Goal: Navigation & Orientation: Find specific page/section

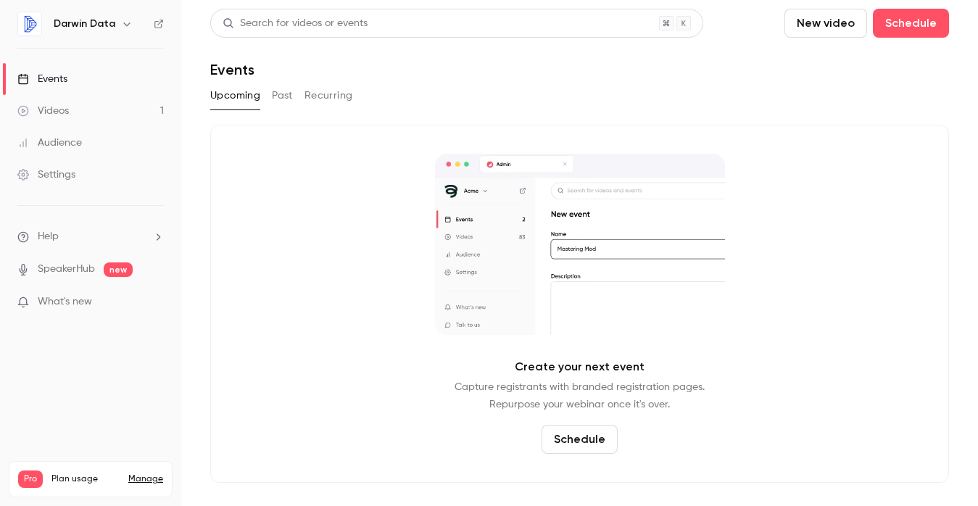
click at [68, 297] on span "What's new" at bounding box center [65, 301] width 54 height 15
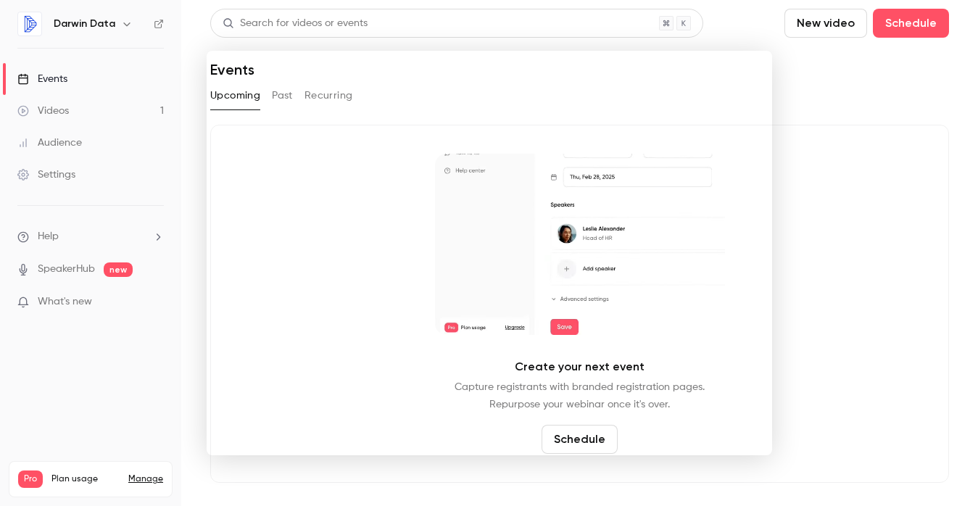
click at [833, 144] on div at bounding box center [489, 253] width 978 height 506
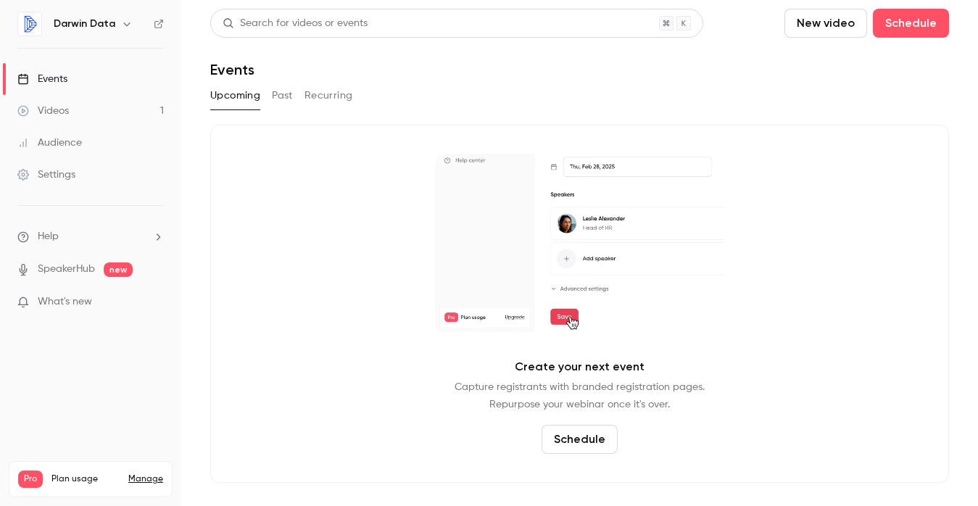
click at [61, 262] on link "SpeakerHub" at bounding box center [66, 269] width 57 height 15
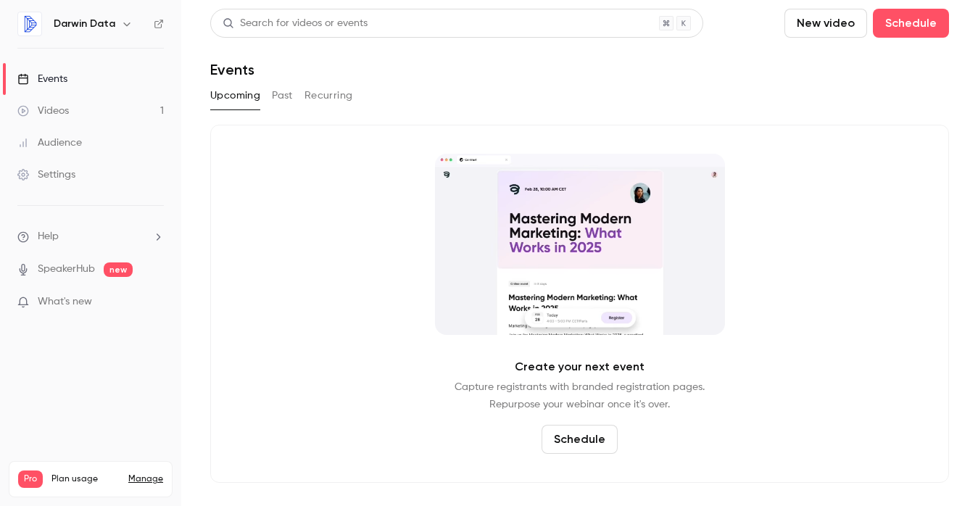
click at [63, 173] on div "Settings" at bounding box center [46, 174] width 58 height 14
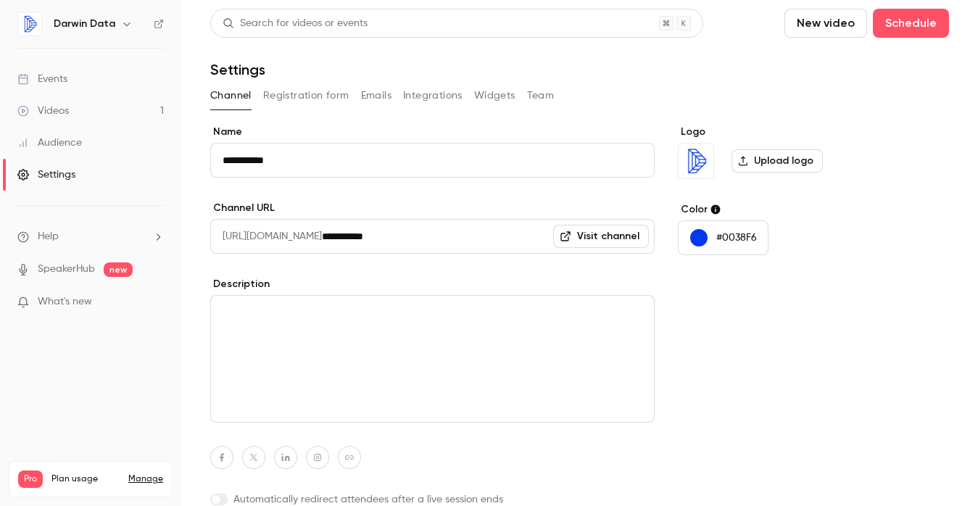
click at [67, 111] on div "Videos" at bounding box center [42, 111] width 51 height 14
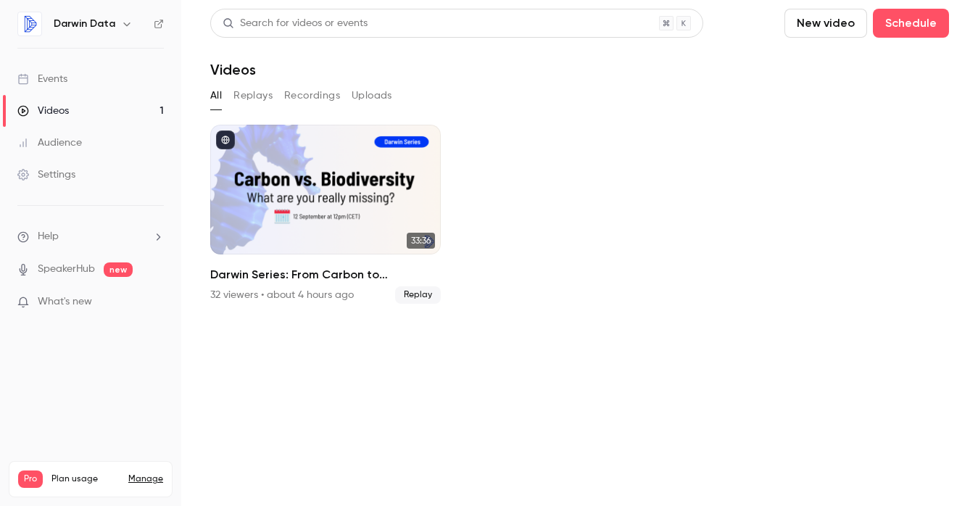
click at [256, 101] on button "Replays" at bounding box center [252, 95] width 39 height 23
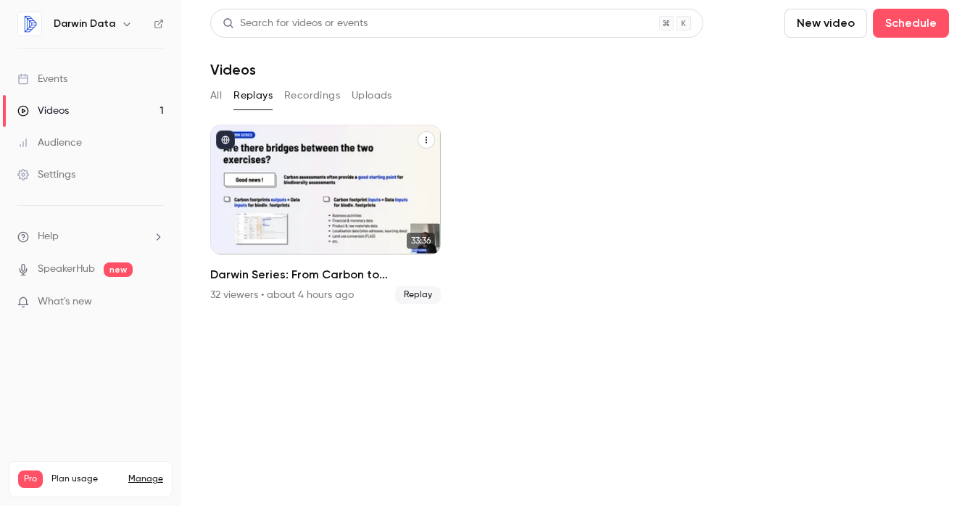
click at [388, 164] on div "Darwin Series: From Carbon to Biodiversity" at bounding box center [325, 190] width 231 height 130
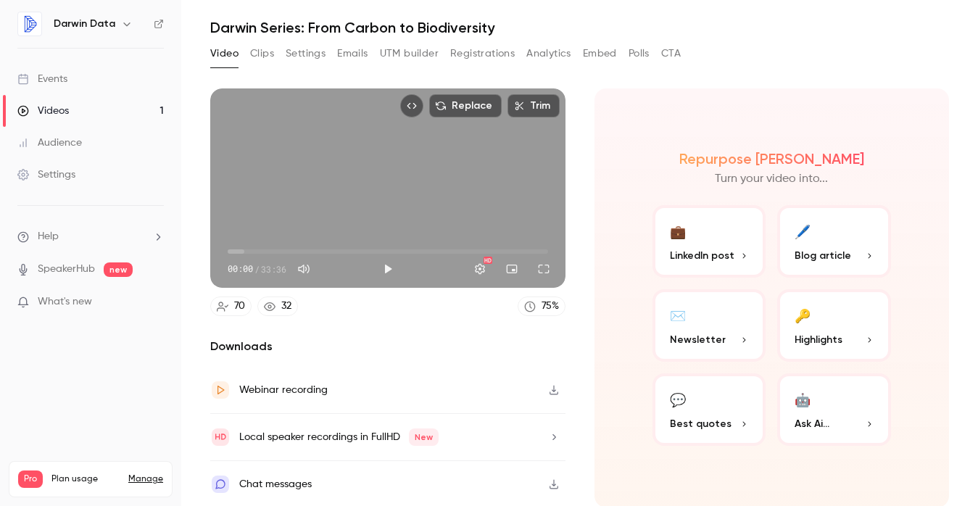
scroll to position [43, 0]
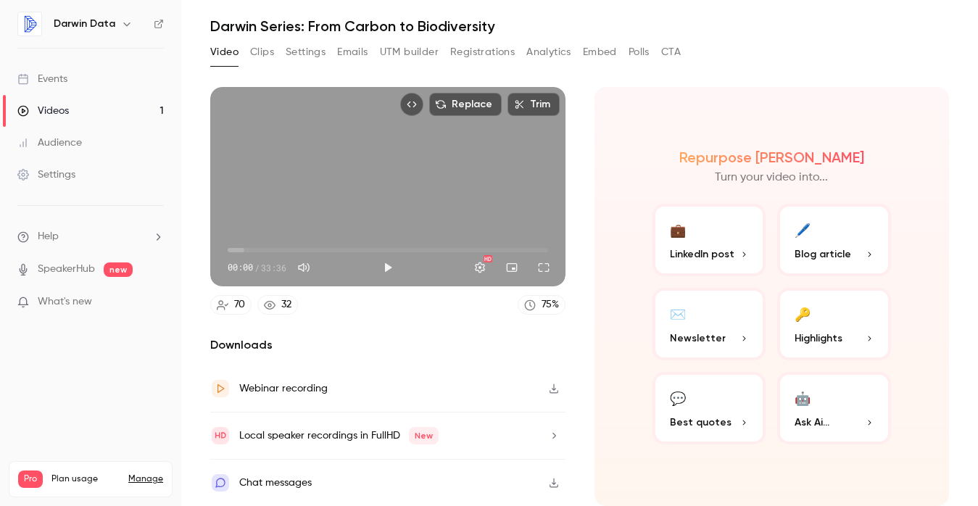
click at [726, 244] on button "💼 LinkedIn post" at bounding box center [709, 240] width 114 height 72
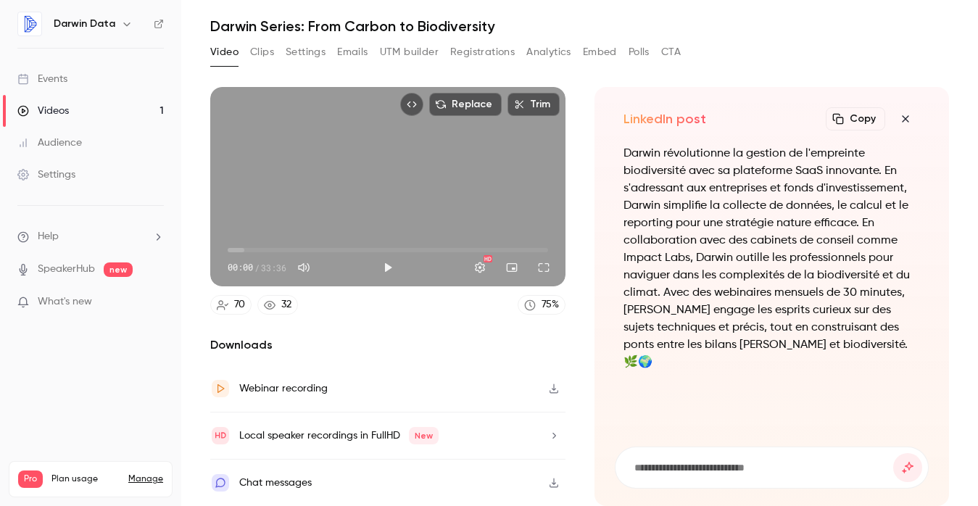
click at [905, 119] on icon "button" at bounding box center [905, 118] width 7 height 7
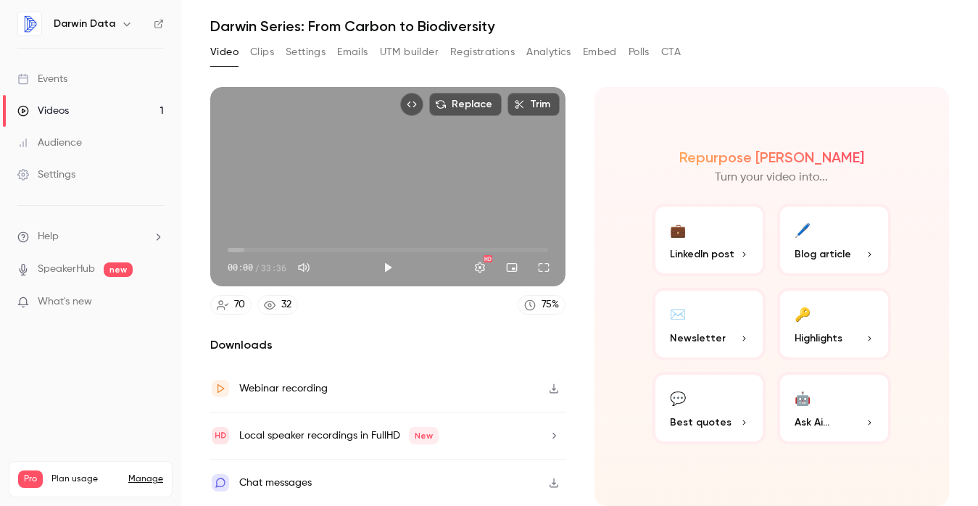
click at [815, 415] on span "Ask Ai..." at bounding box center [811, 422] width 35 height 15
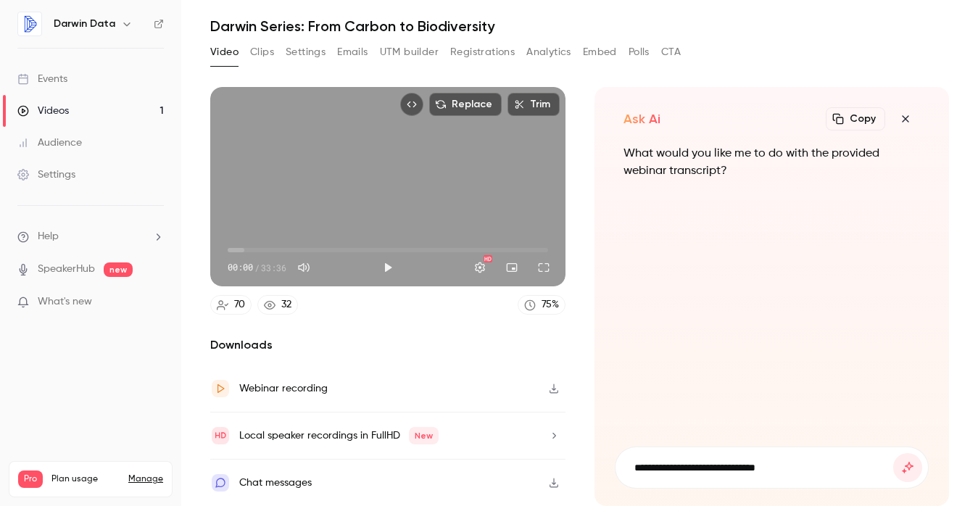
type input "**********"
click at [893, 453] on button "submit" at bounding box center [907, 467] width 29 height 29
click at [908, 117] on icon "button" at bounding box center [905, 119] width 17 height 12
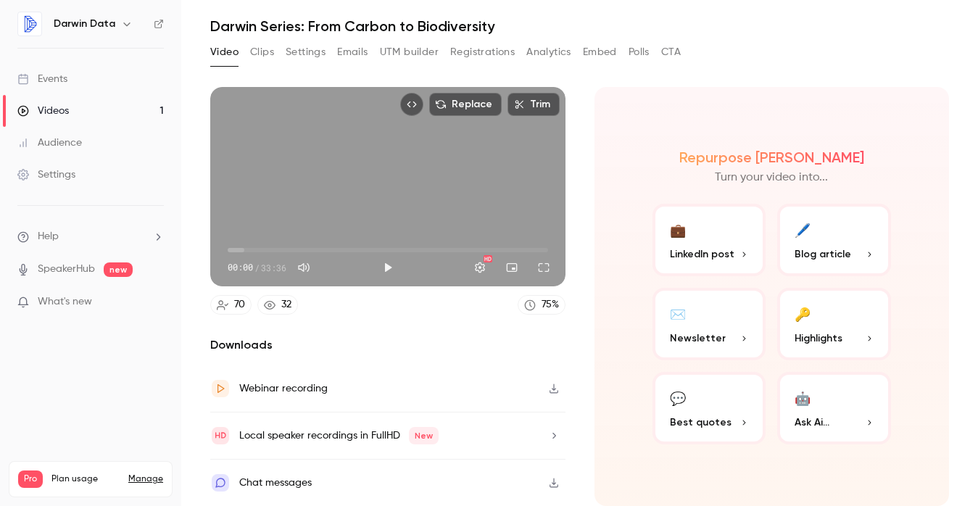
click at [267, 49] on button "Clips" at bounding box center [262, 52] width 24 height 23
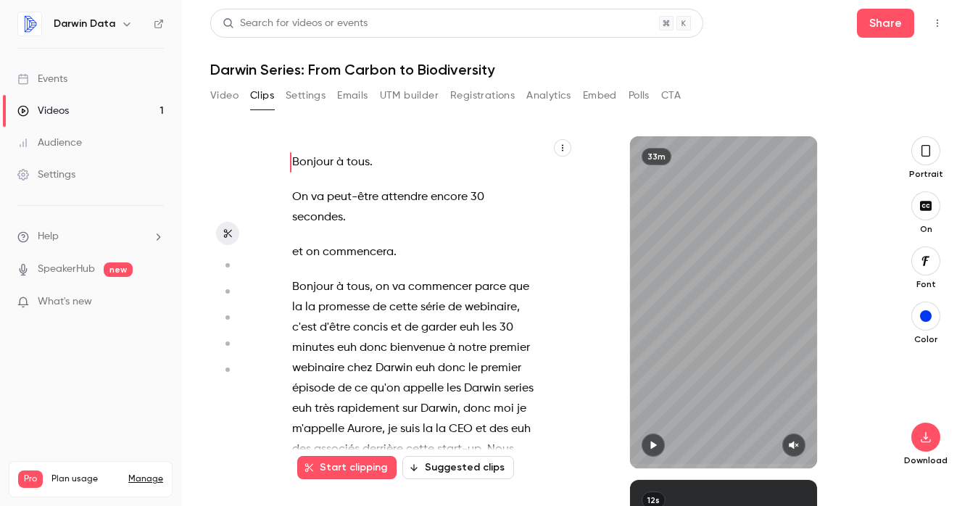
scroll to position [51, 0]
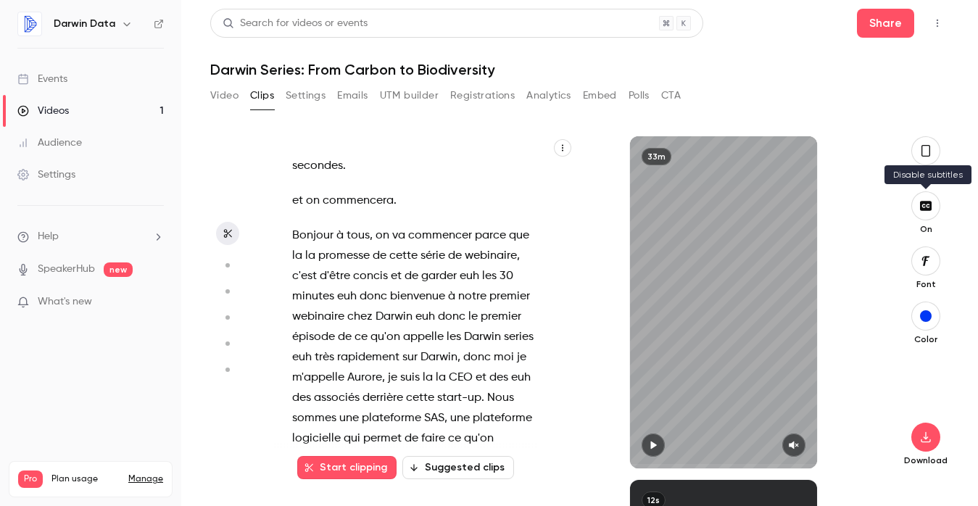
click at [923, 206] on icon "button" at bounding box center [926, 205] width 12 height 9
click at [923, 208] on icon "button" at bounding box center [926, 206] width 16 height 12
click at [926, 203] on icon "button" at bounding box center [926, 205] width 12 height 9
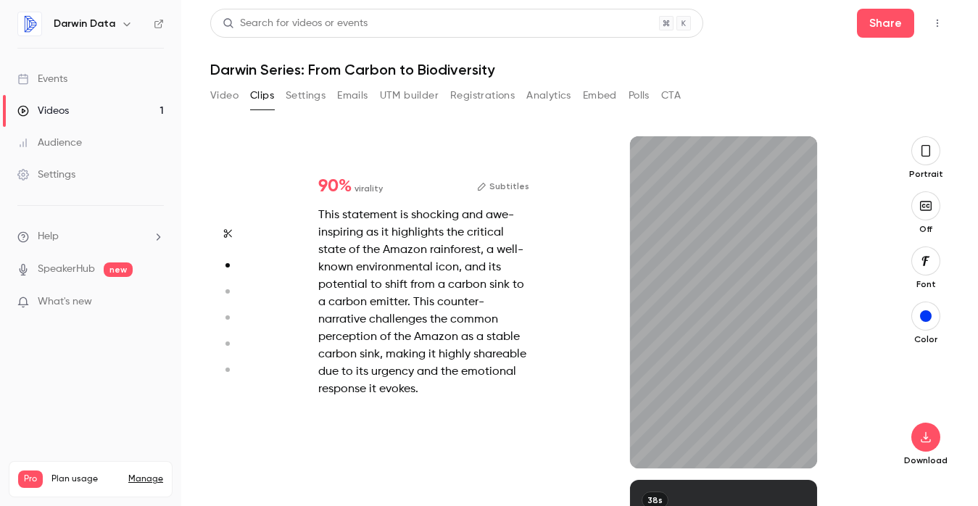
scroll to position [344, 0]
type input "*"
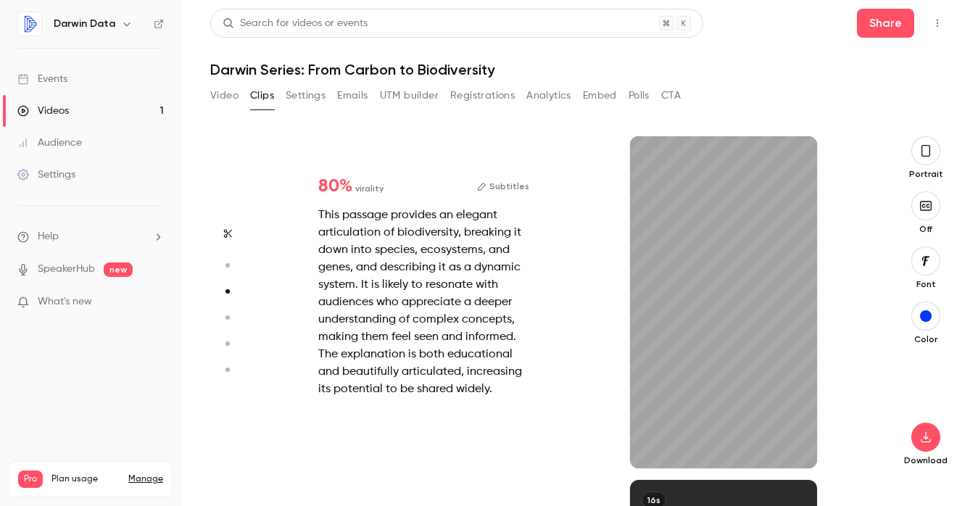
type input "*"
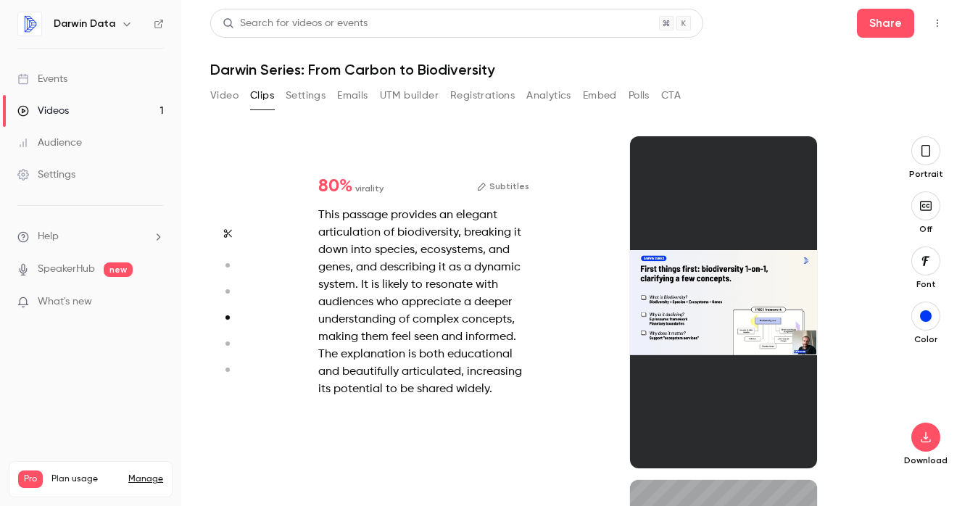
type input "*"
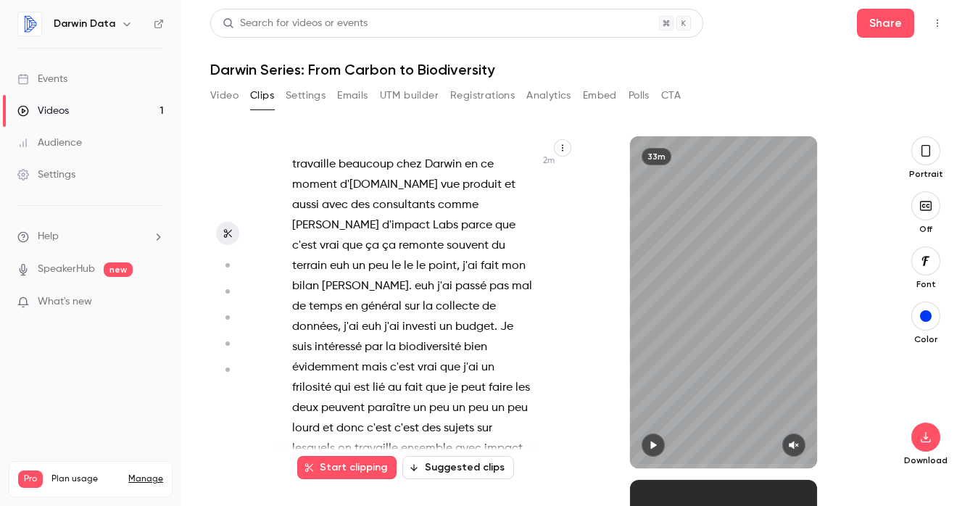
scroll to position [1304, 0]
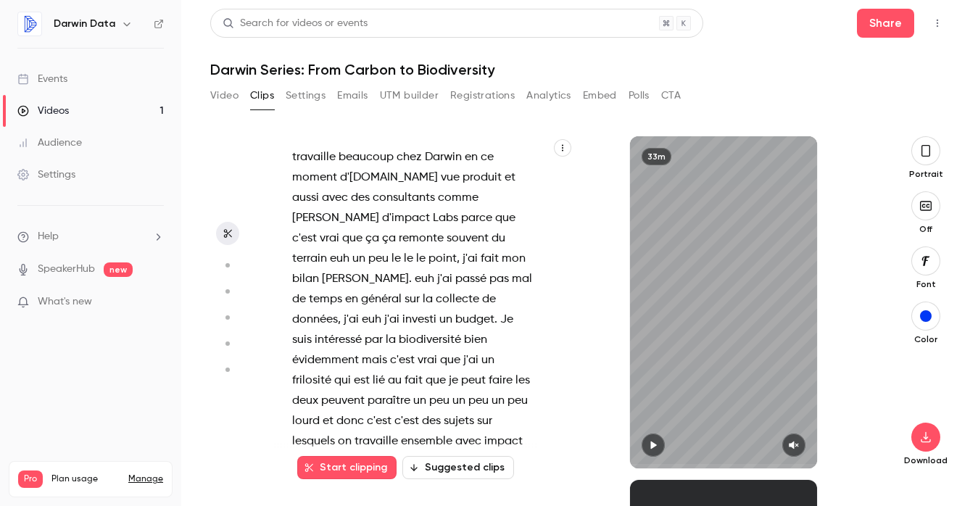
click at [312, 94] on button "Settings" at bounding box center [306, 95] width 40 height 23
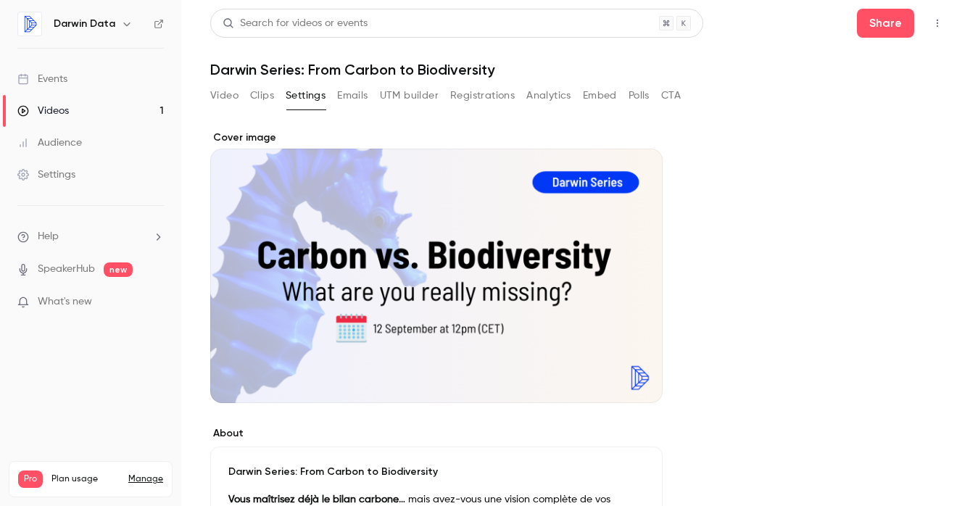
click at [352, 97] on button "Emails" at bounding box center [352, 95] width 30 height 23
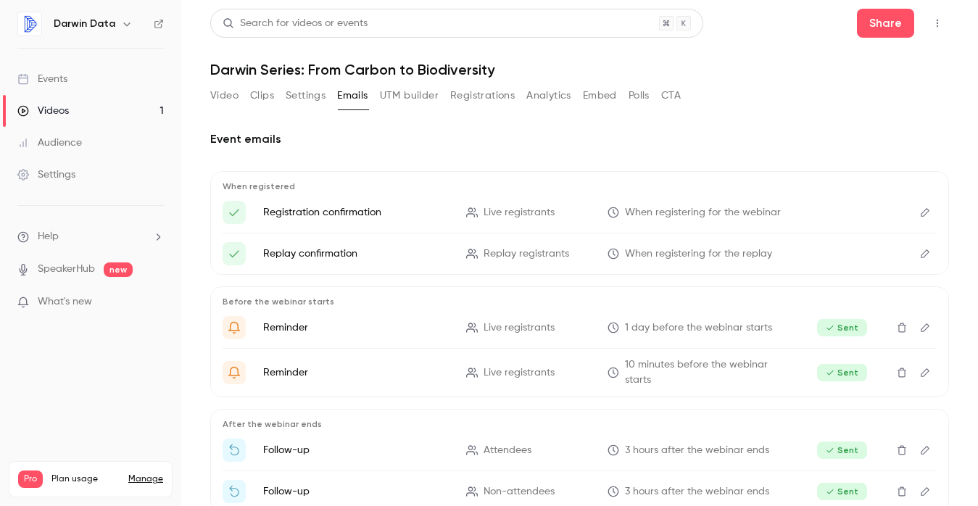
click at [417, 92] on button "UTM builder" at bounding box center [409, 95] width 59 height 23
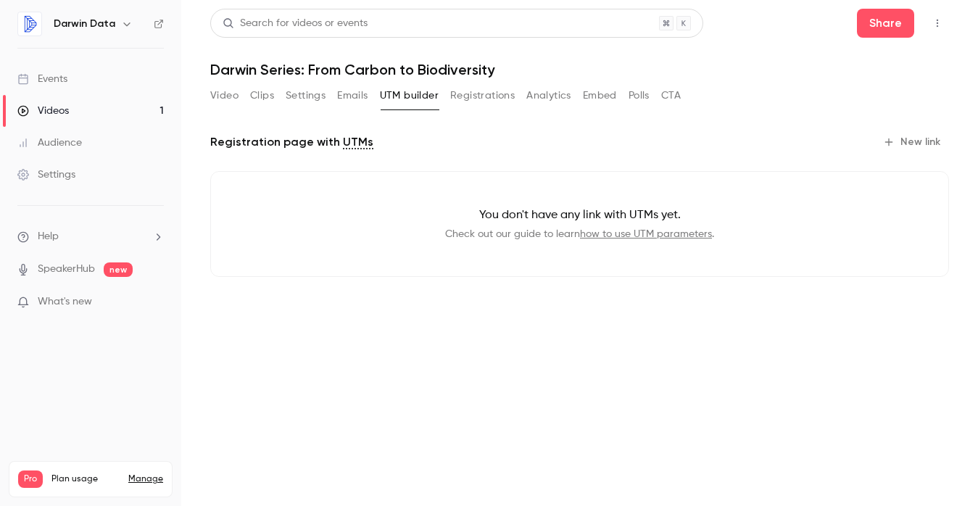
click at [492, 99] on button "Registrations" at bounding box center [482, 95] width 65 height 23
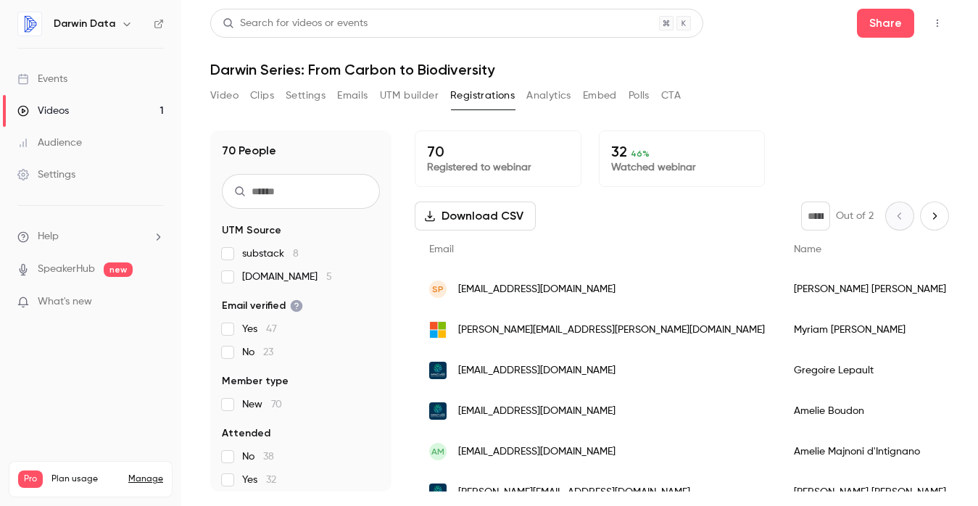
click at [559, 102] on button "Analytics" at bounding box center [548, 95] width 45 height 23
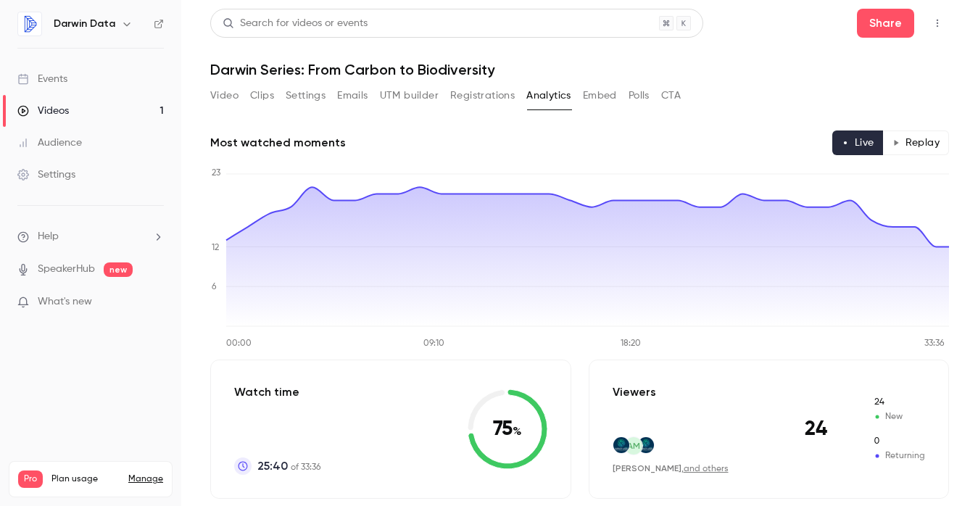
click at [606, 98] on button "Embed" at bounding box center [600, 95] width 34 height 23
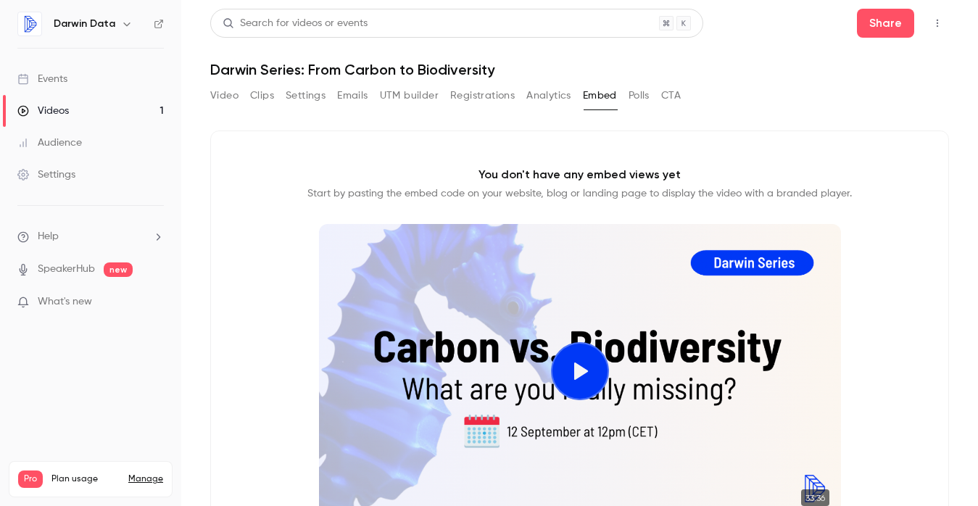
click at [644, 99] on button "Polls" at bounding box center [638, 95] width 21 height 23
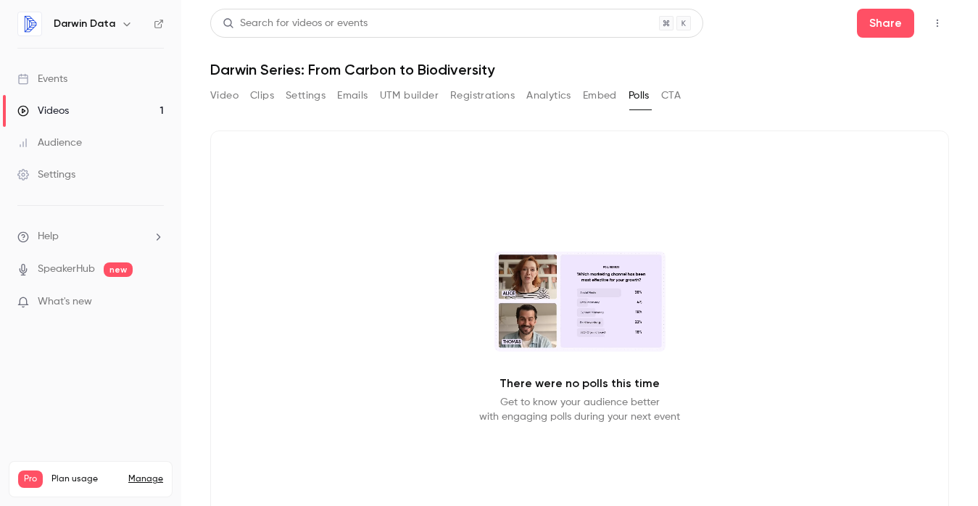
click at [588, 98] on button "Embed" at bounding box center [600, 95] width 34 height 23
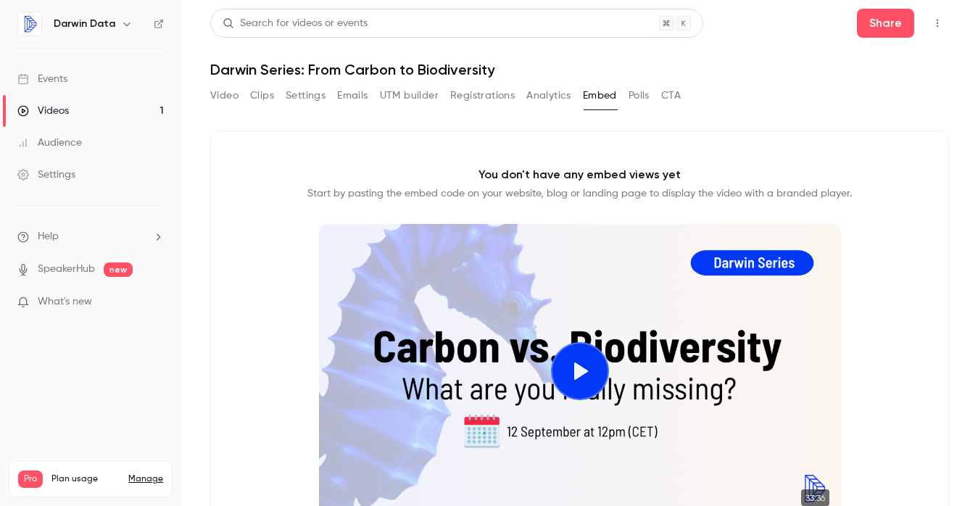
click at [261, 92] on button "Clips" at bounding box center [262, 95] width 24 height 23
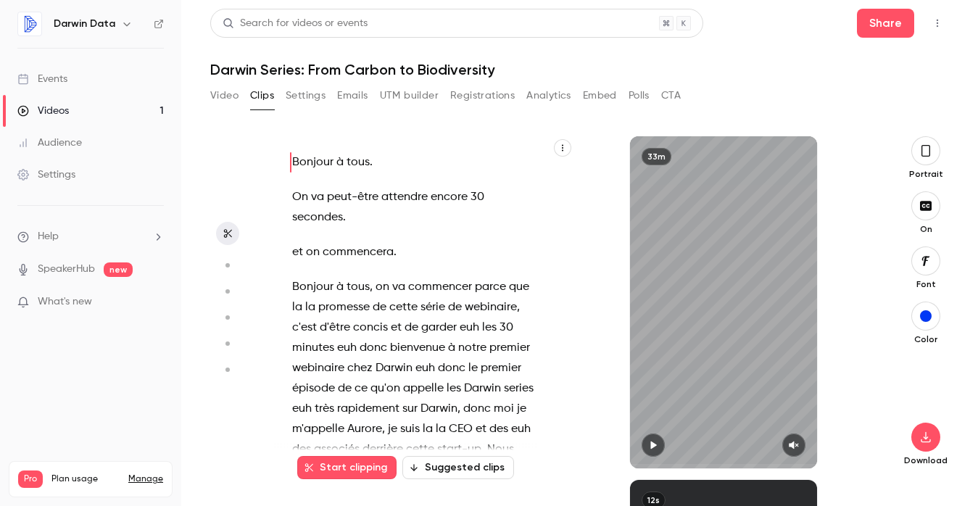
click at [921, 211] on icon "button" at bounding box center [926, 206] width 16 height 12
click at [924, 209] on icon "button" at bounding box center [926, 206] width 16 height 12
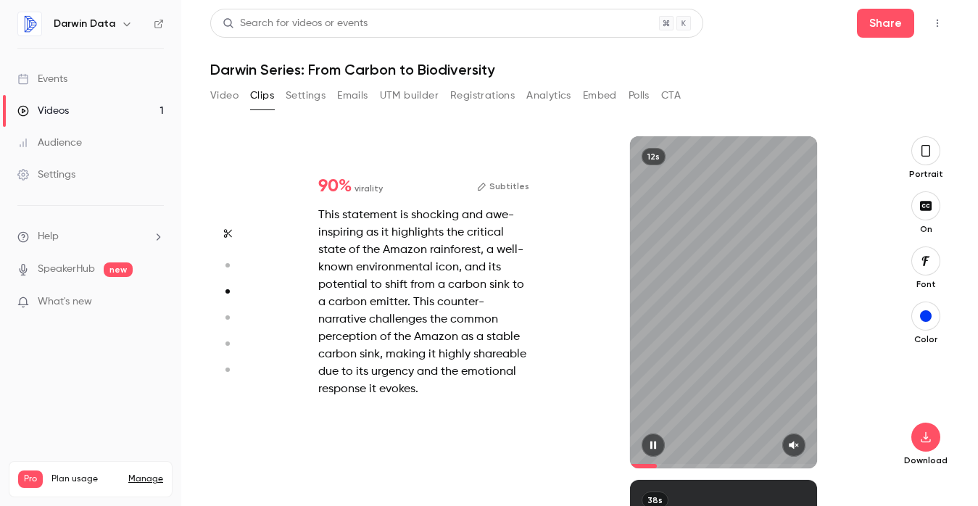
type input "*"
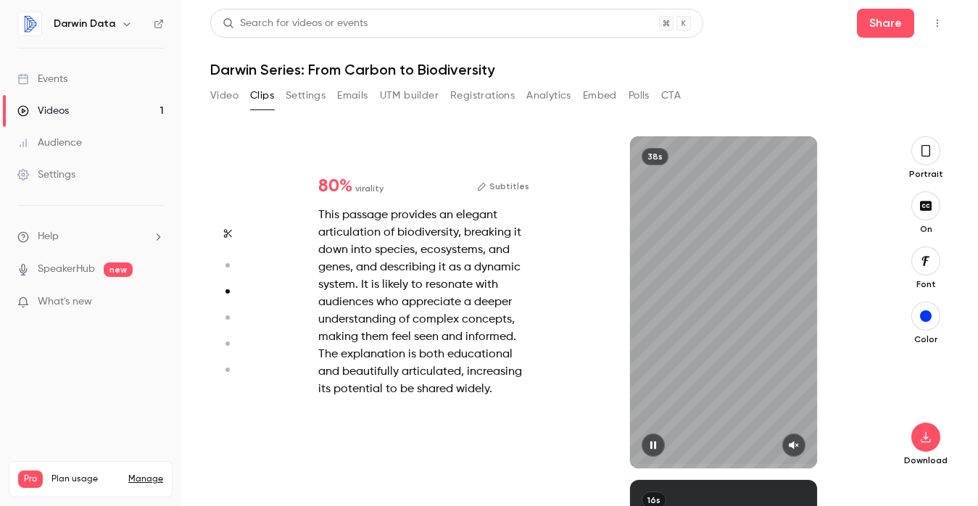
scroll to position [687, 0]
click at [918, 203] on icon "button" at bounding box center [926, 206] width 16 height 12
type input "*"
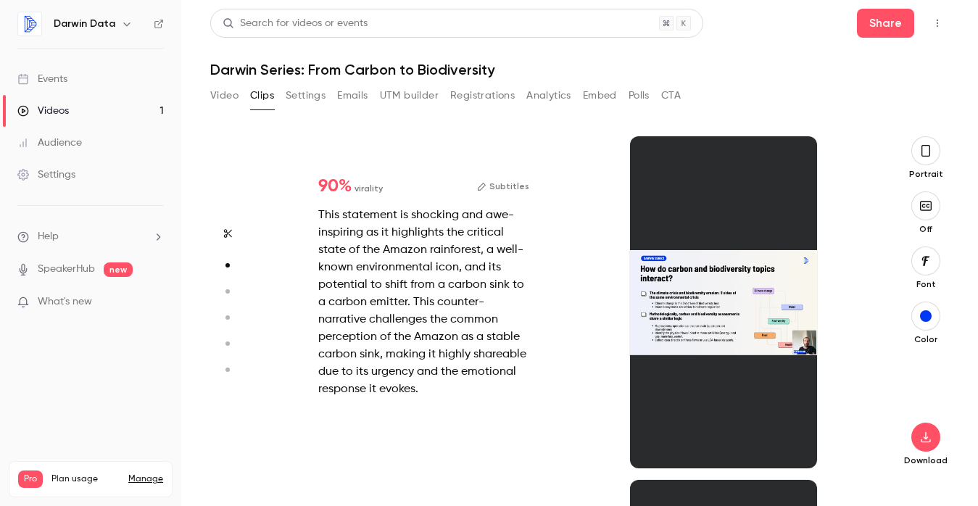
scroll to position [344, 0]
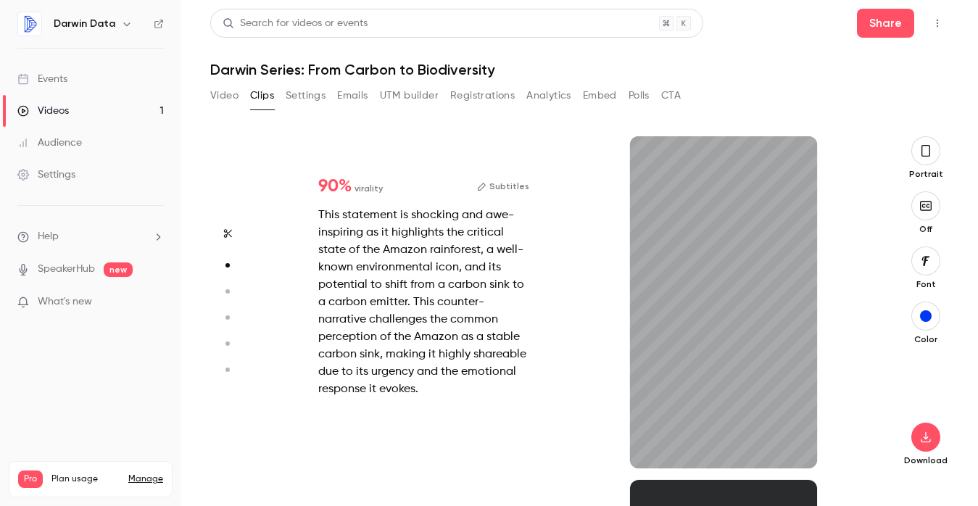
type input "****"
click at [540, 97] on button "Analytics" at bounding box center [548, 95] width 45 height 23
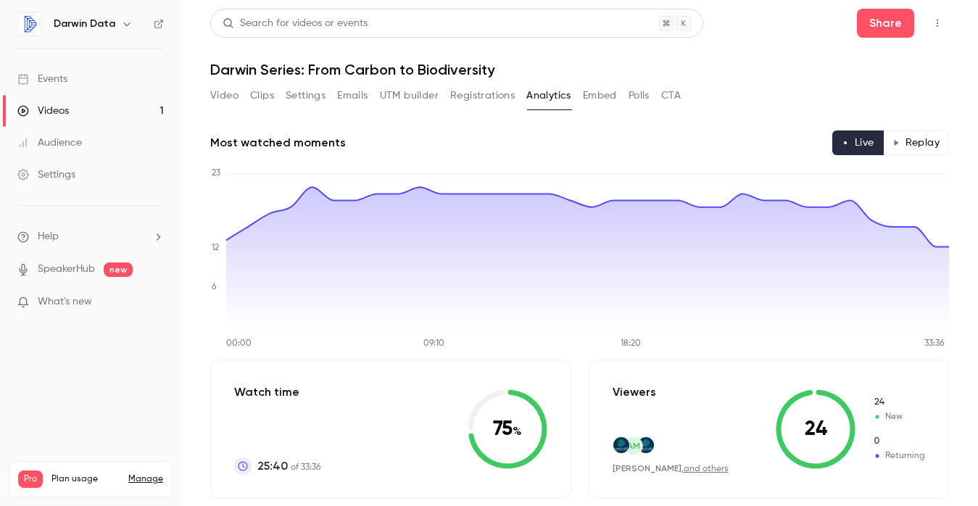
click at [915, 144] on button "Replay" at bounding box center [916, 142] width 66 height 25
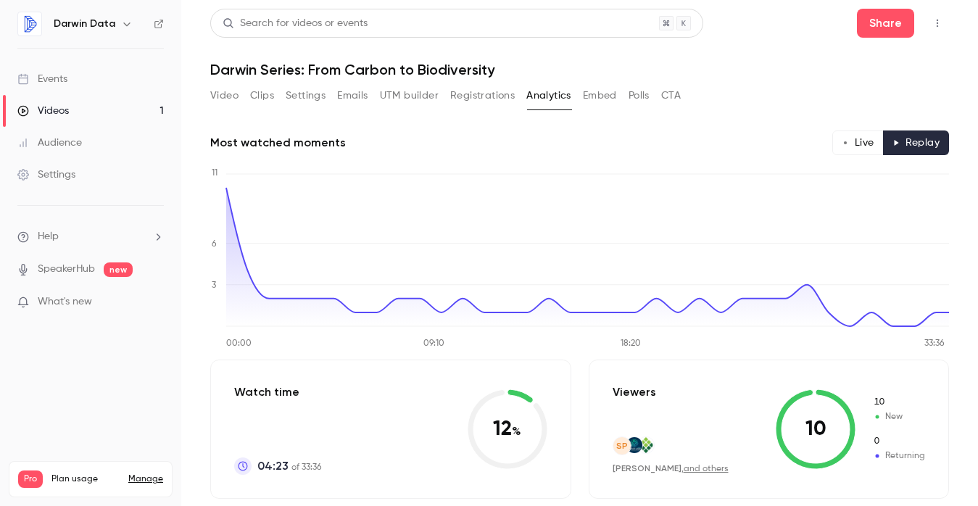
click at [856, 141] on button "Live" at bounding box center [857, 142] width 51 height 25
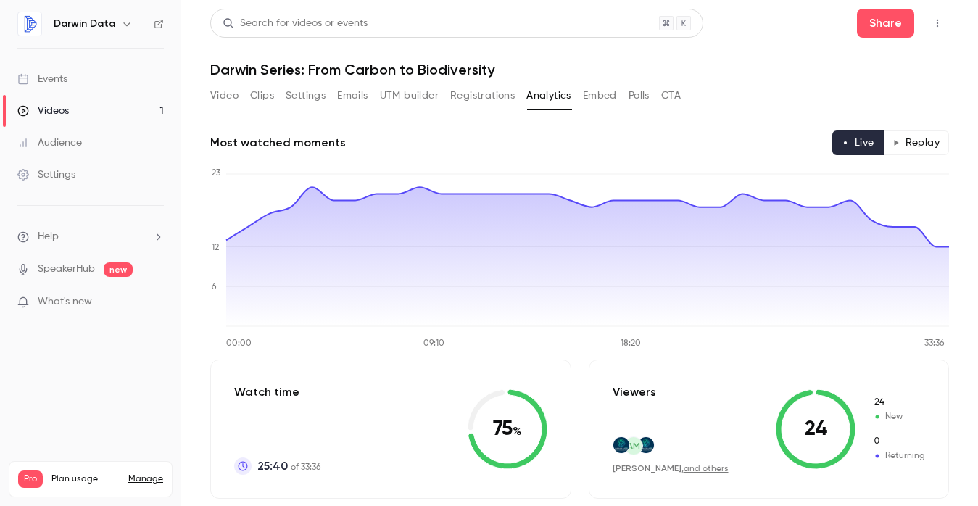
click at [918, 139] on button "Replay" at bounding box center [916, 142] width 66 height 25
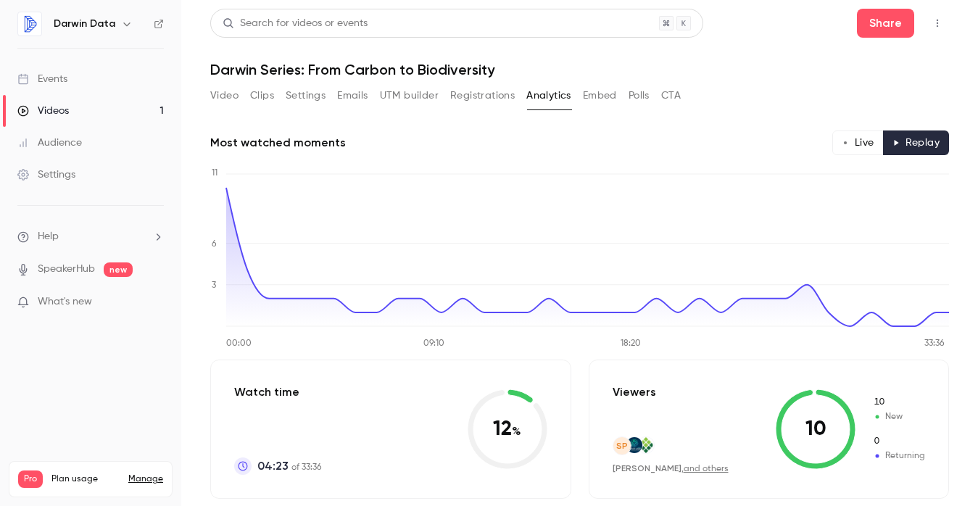
click at [859, 141] on button "Live" at bounding box center [857, 142] width 51 height 25
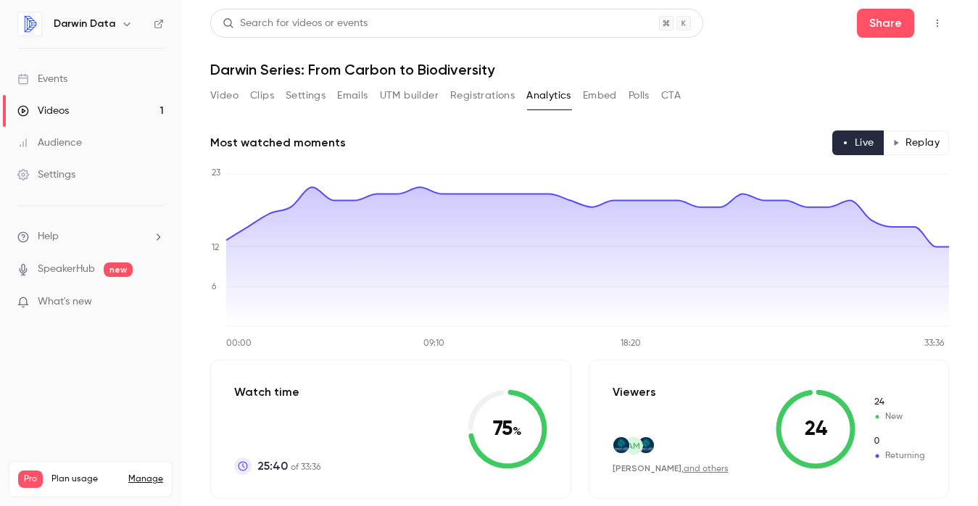
click at [912, 144] on button "Replay" at bounding box center [916, 142] width 66 height 25
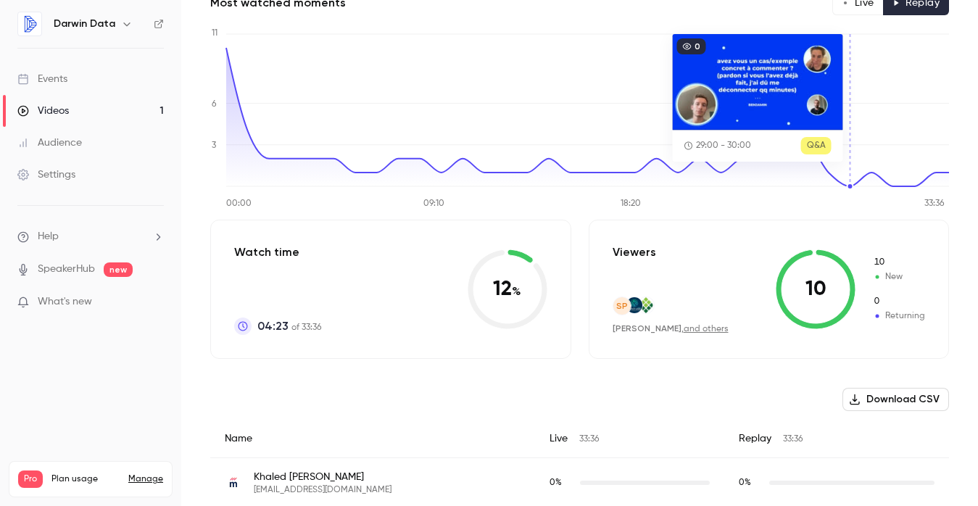
scroll to position [144, 0]
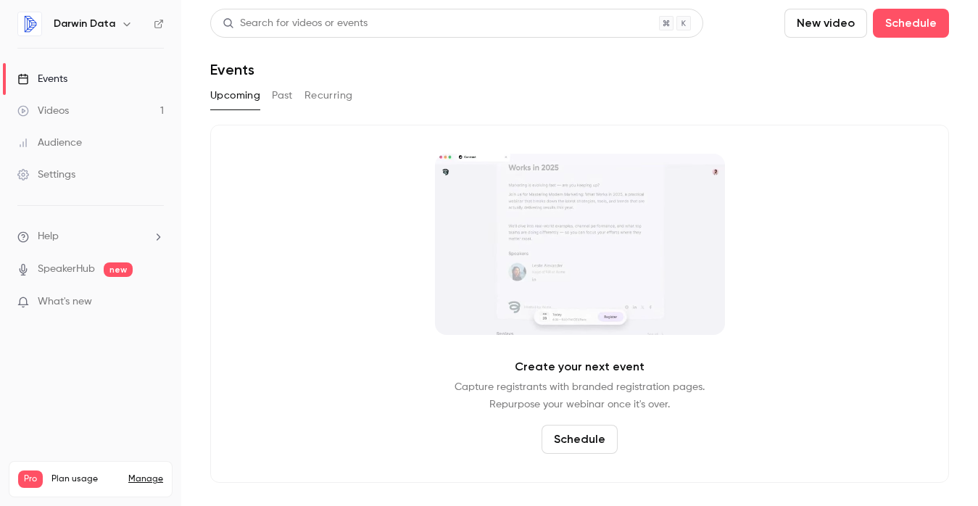
click at [72, 141] on div "Audience" at bounding box center [49, 143] width 65 height 14
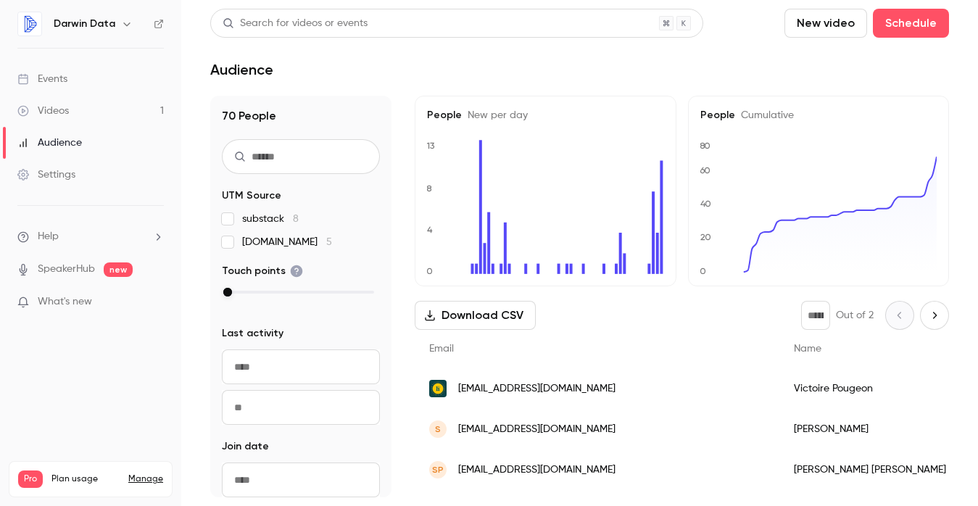
click at [65, 107] on div "Videos" at bounding box center [42, 111] width 51 height 14
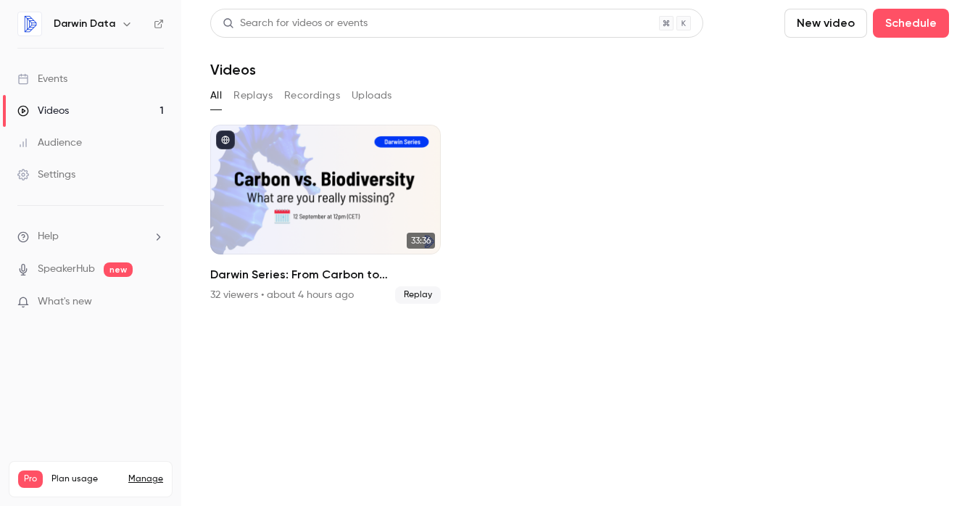
click at [83, 136] on link "Audience" at bounding box center [90, 143] width 181 height 32
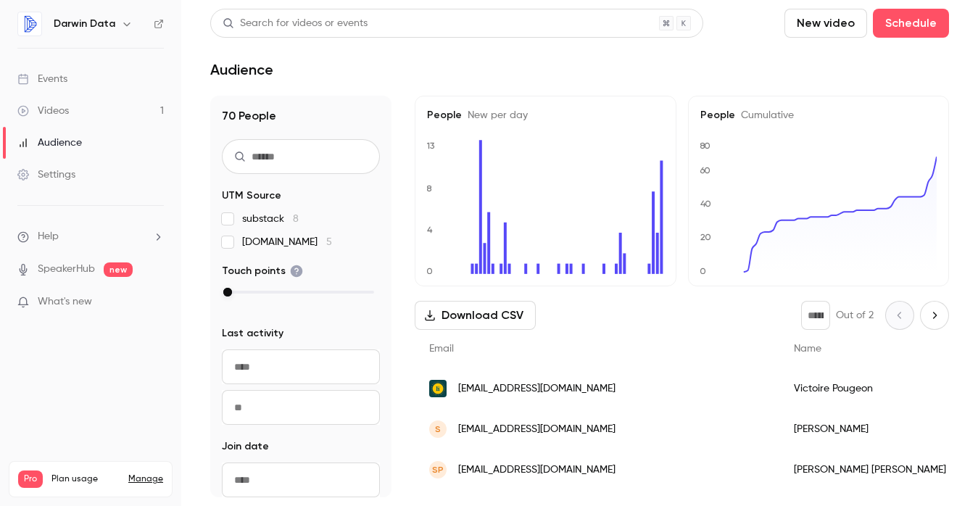
click at [76, 172] on link "Settings" at bounding box center [90, 175] width 181 height 32
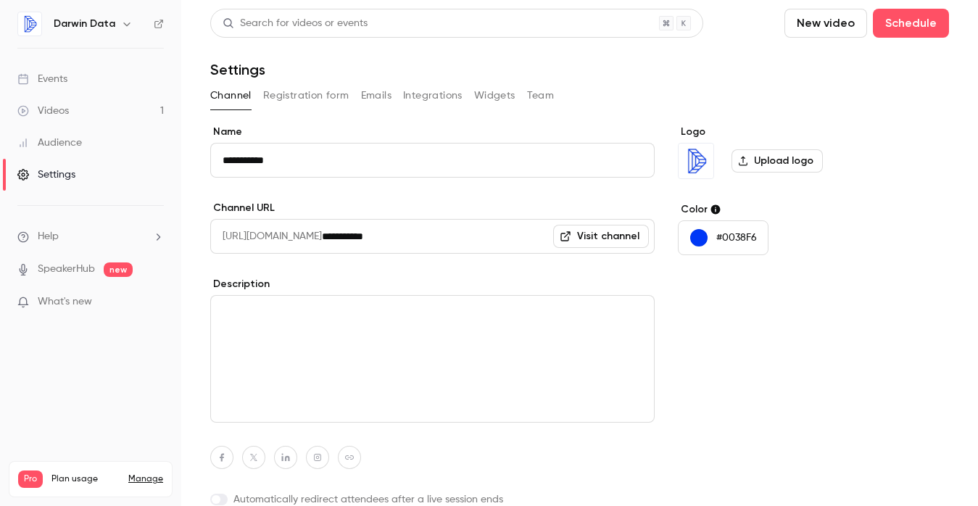
drag, startPoint x: 434, startPoint y: 234, endPoint x: 249, endPoint y: 234, distance: 185.6
click at [249, 234] on div "**********" at bounding box center [432, 236] width 444 height 35
click at [585, 238] on link "Visit channel" at bounding box center [601, 236] width 96 height 23
